Goal: Register for event/course

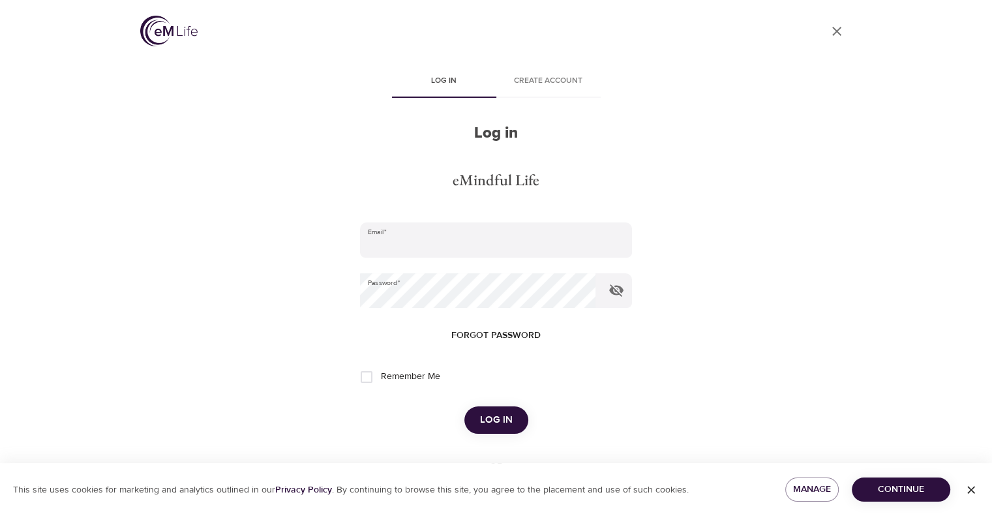
type input "[EMAIL_ADDRESS][DOMAIN_NAME]"
click at [495, 412] on span "Log in" at bounding box center [496, 420] width 33 height 17
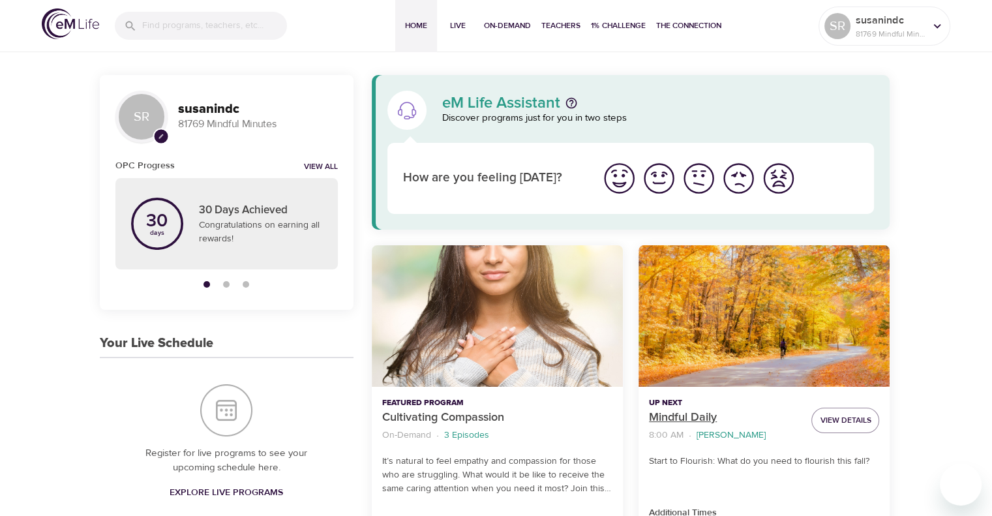
click at [673, 417] on p "Mindful Daily" at bounding box center [725, 418] width 152 height 18
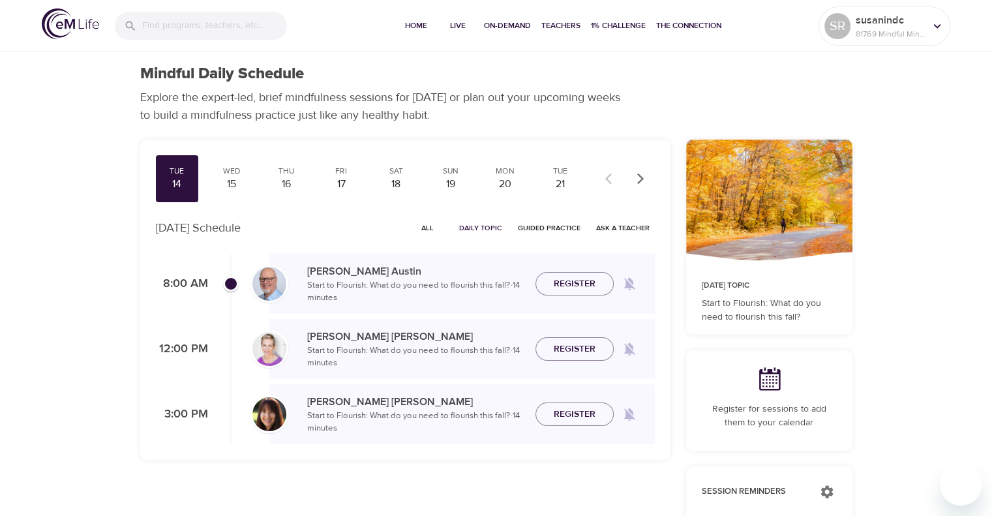
checkbox input "true"
click at [566, 276] on span "Join Now" at bounding box center [575, 268] width 46 height 16
click at [566, 276] on span "Join Now" at bounding box center [575, 275] width 46 height 16
